Goal: Navigation & Orientation: Find specific page/section

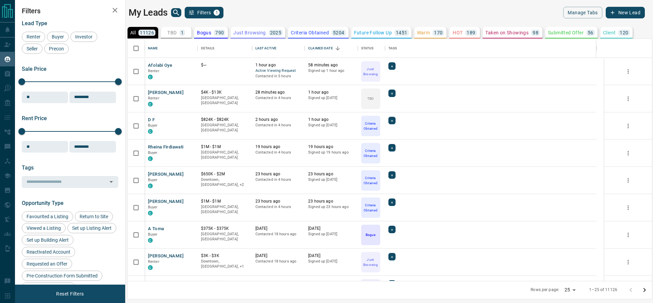
scroll to position [234, 516]
click at [284, 48] on button "Sort" at bounding box center [281, 49] width 10 height 10
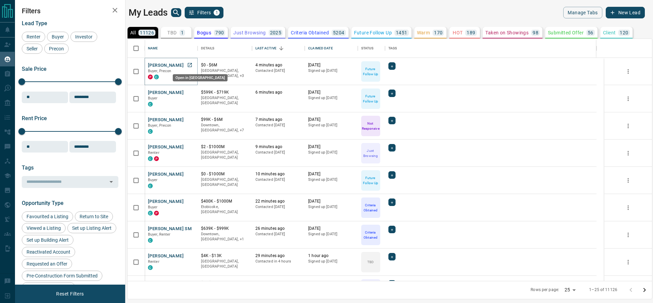
click at [192, 67] on icon "Open in New Tab" at bounding box center [189, 64] width 5 height 5
click at [190, 92] on icon "Open in New Tab" at bounding box center [189, 91] width 5 height 5
click at [191, 145] on icon "Open in New Tab" at bounding box center [189, 146] width 5 height 5
click at [191, 172] on icon "Open in New Tab" at bounding box center [189, 173] width 5 height 5
click at [187, 201] on icon "Open in New Tab" at bounding box center [189, 200] width 5 height 5
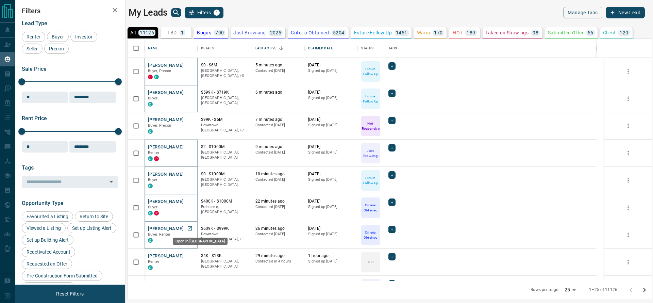
click at [186, 227] on link "Open in New Tab" at bounding box center [189, 228] width 9 height 9
click at [188, 256] on icon "Open in New Tab" at bounding box center [189, 255] width 5 height 5
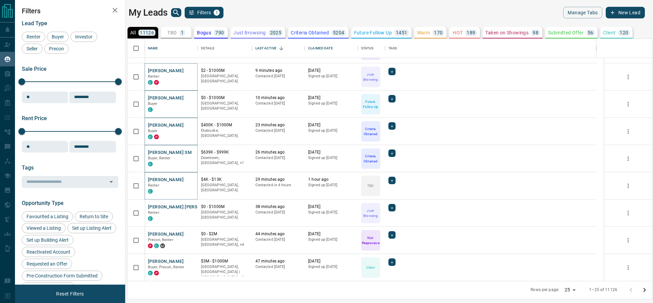
scroll to position [77, 0]
click at [187, 206] on icon "Open in New Tab" at bounding box center [189, 204] width 5 height 5
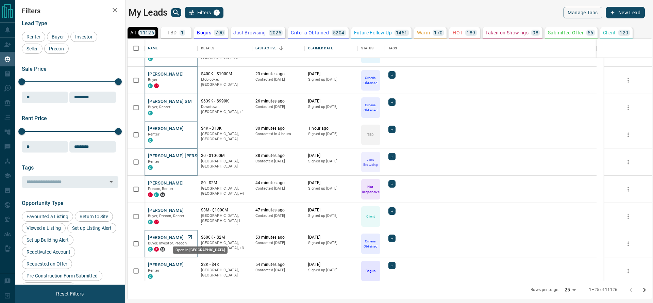
click at [189, 237] on icon "Open in New Tab" at bounding box center [189, 236] width 5 height 5
click at [189, 261] on link "Open in New Tab" at bounding box center [189, 264] width 9 height 9
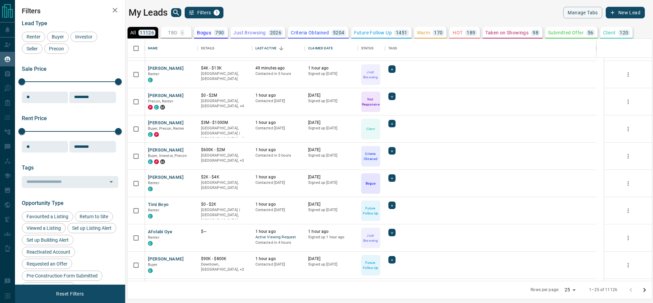
scroll to position [457, 0]
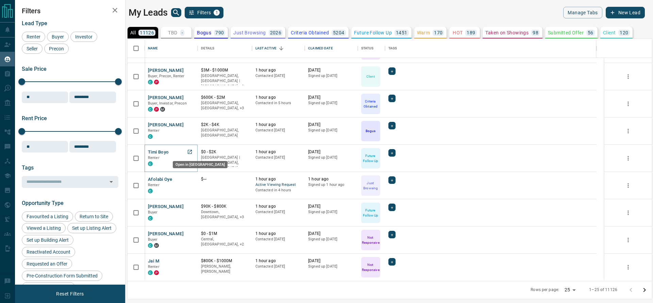
click at [190, 152] on icon "Open in New Tab" at bounding box center [189, 151] width 5 height 5
click at [190, 179] on icon "Open in New Tab" at bounding box center [189, 178] width 5 height 5
click at [190, 205] on icon "Open in New Tab" at bounding box center [189, 205] width 5 height 5
click at [643, 290] on icon "Go to next page" at bounding box center [644, 290] width 8 height 8
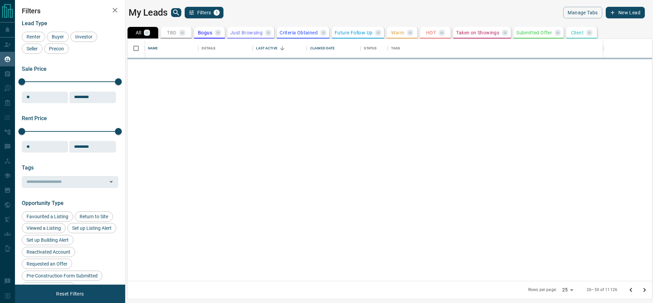
scroll to position [0, 0]
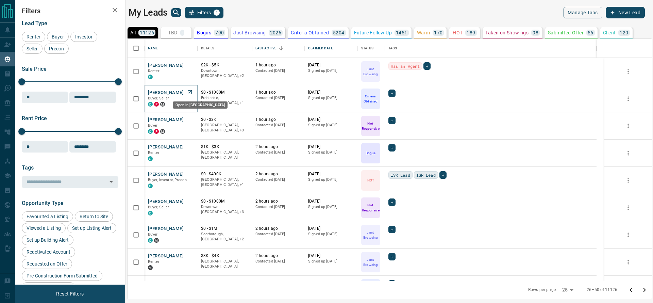
click at [192, 91] on link "Open in New Tab" at bounding box center [189, 92] width 9 height 9
click at [192, 119] on link "Open in New Tab" at bounding box center [189, 119] width 9 height 9
click at [192, 200] on icon "Open in New Tab" at bounding box center [189, 200] width 5 height 5
click at [187, 229] on icon "Open in New Tab" at bounding box center [189, 227] width 5 height 5
click at [190, 253] on icon "Open in New Tab" at bounding box center [189, 255] width 5 height 5
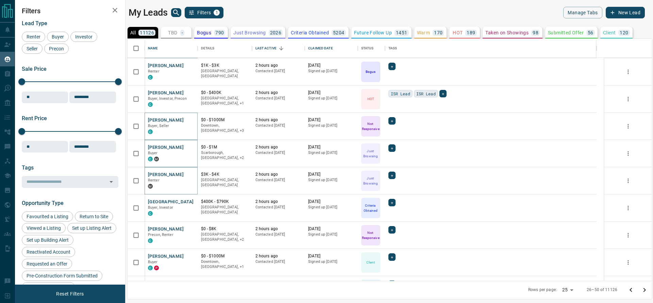
scroll to position [84, 0]
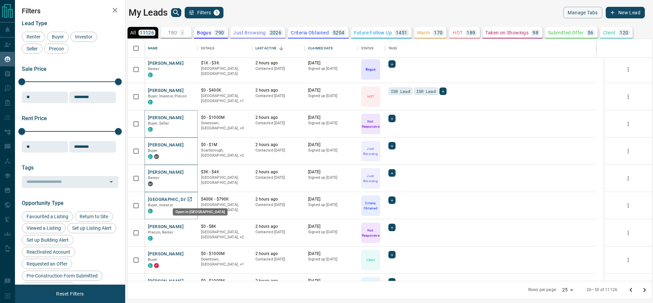
click at [191, 197] on icon "Open in New Tab" at bounding box center [190, 199] width 4 height 4
click at [193, 222] on link "Open in New Tab" at bounding box center [189, 226] width 9 height 9
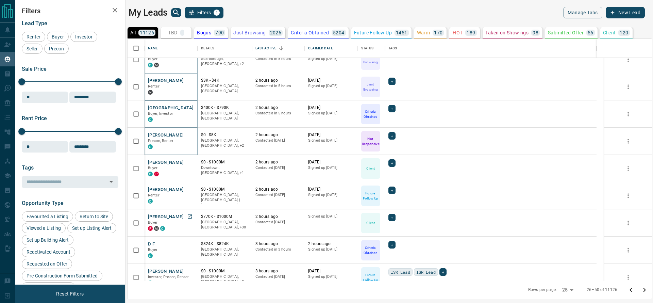
scroll to position [311, 0]
click at [190, 190] on icon "Open in New Tab" at bounding box center [189, 188] width 5 height 5
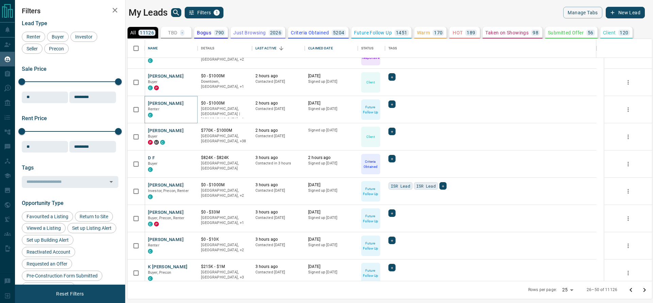
scroll to position [398, 0]
click at [192, 158] on icon "Open in New Tab" at bounding box center [189, 156] width 5 height 5
click at [191, 185] on icon "Open in New Tab" at bounding box center [189, 183] width 5 height 5
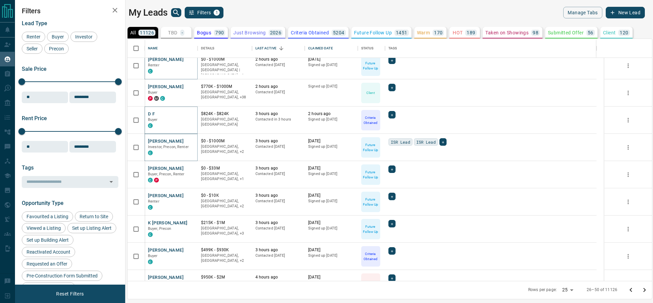
scroll to position [457, 0]
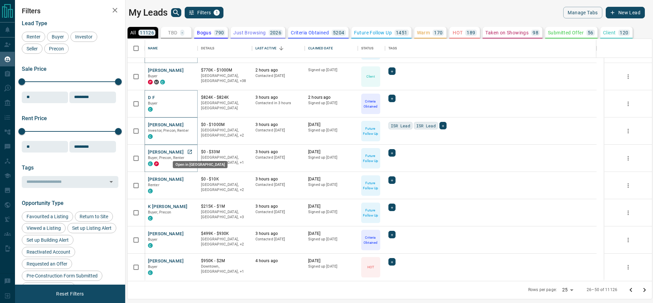
click at [190, 152] on icon "Open in New Tab" at bounding box center [189, 151] width 5 height 5
click at [190, 182] on link "Open in New Tab" at bounding box center [189, 178] width 9 height 9
click at [191, 210] on p "Buyer, Precon" at bounding box center [171, 211] width 46 height 5
click at [191, 208] on link "Open in New Tab" at bounding box center [189, 206] width 9 height 9
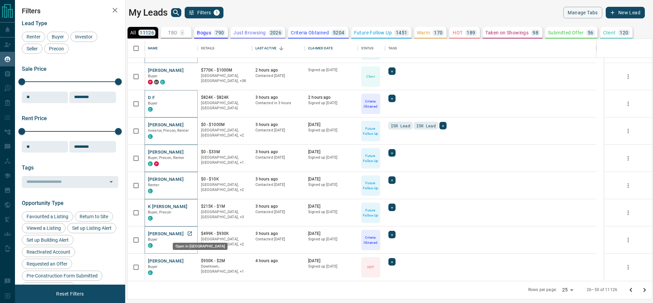
click at [192, 229] on link "Open in New Tab" at bounding box center [189, 233] width 9 height 9
click at [640, 284] on button "Go to next page" at bounding box center [644, 290] width 14 height 14
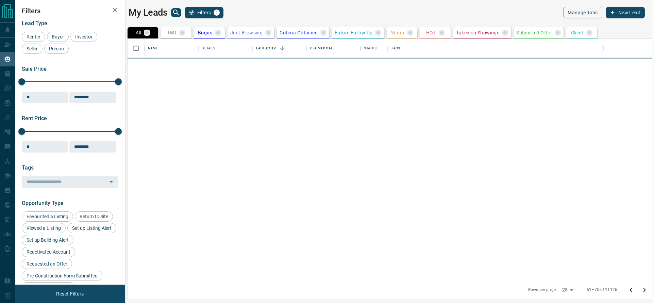
scroll to position [0, 0]
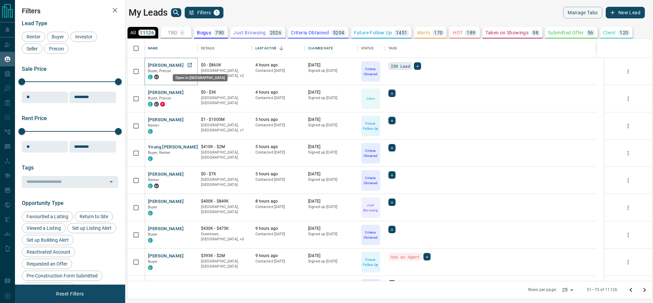
click at [192, 67] on link "Open in New Tab" at bounding box center [189, 65] width 9 height 9
click at [186, 93] on link "Open in New Tab" at bounding box center [189, 92] width 9 height 9
click at [185, 119] on link "Open in New Tab" at bounding box center [189, 119] width 9 height 9
click at [191, 147] on icon "Open in New Tab" at bounding box center [189, 146] width 5 height 5
click at [194, 203] on div "[PERSON_NAME] Buyer C" at bounding box center [170, 207] width 53 height 27
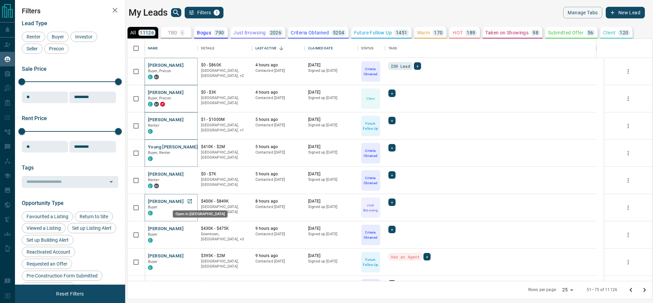
click at [188, 203] on icon "Open in New Tab" at bounding box center [190, 201] width 4 height 4
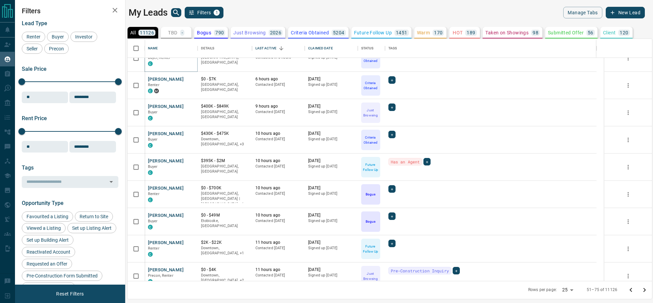
scroll to position [293, 0]
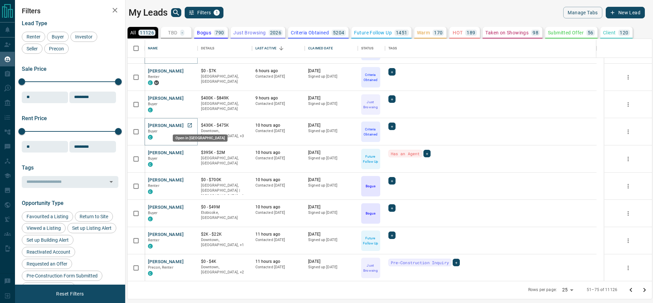
click at [188, 124] on icon "Open in New Tab" at bounding box center [190, 125] width 4 height 4
click at [186, 182] on link "Open in New Tab" at bounding box center [189, 179] width 9 height 9
click at [188, 235] on icon "Open in New Tab" at bounding box center [190, 234] width 4 height 4
click at [189, 261] on icon "Open in New Tab" at bounding box center [189, 260] width 5 height 5
click at [643, 292] on icon "Go to next page" at bounding box center [644, 290] width 8 height 8
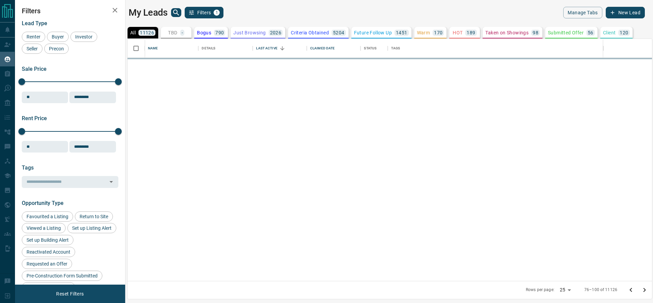
scroll to position [0, 0]
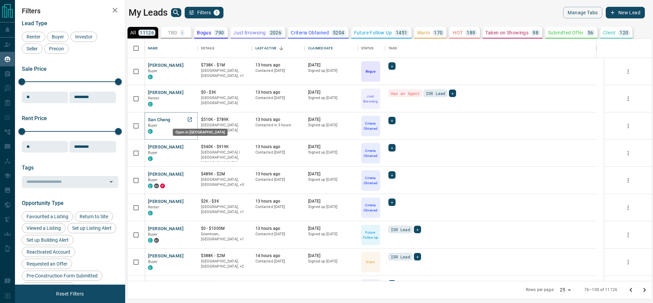
click at [190, 122] on link "Open in New Tab" at bounding box center [189, 119] width 9 height 9
click at [190, 145] on icon "Open in New Tab" at bounding box center [189, 146] width 5 height 5
click at [191, 174] on icon "Open in New Tab" at bounding box center [189, 173] width 5 height 5
